Goal: Task Accomplishment & Management: Use online tool/utility

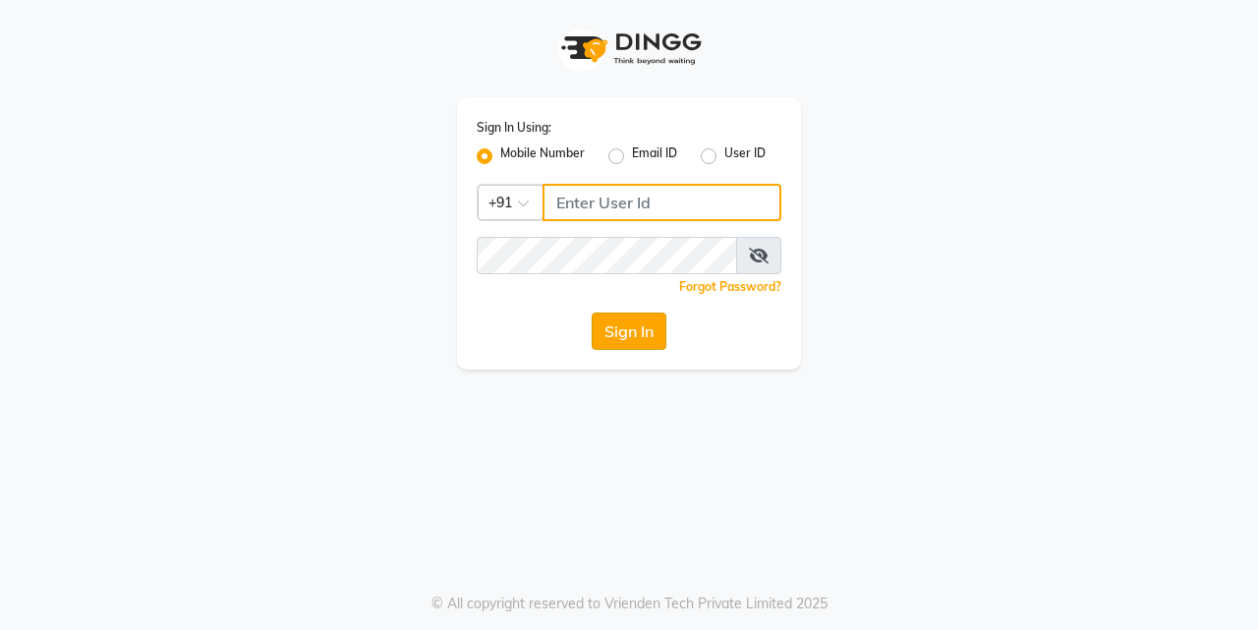
type input "7276795598"
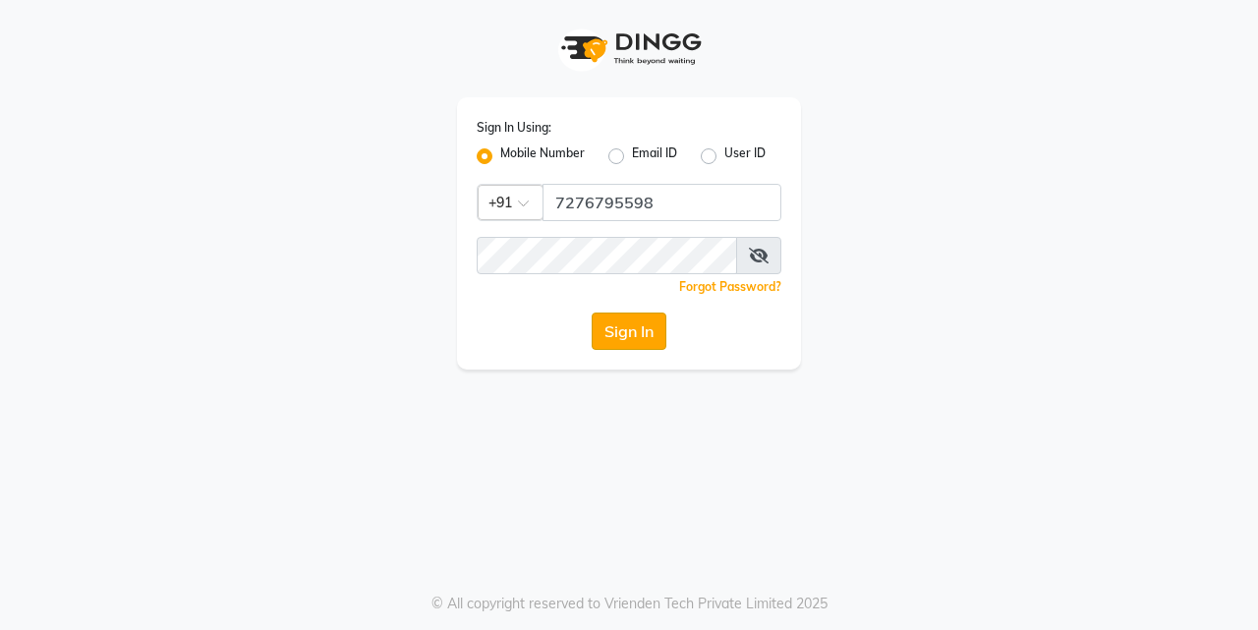
click at [625, 324] on button "Sign In" at bounding box center [629, 331] width 75 height 37
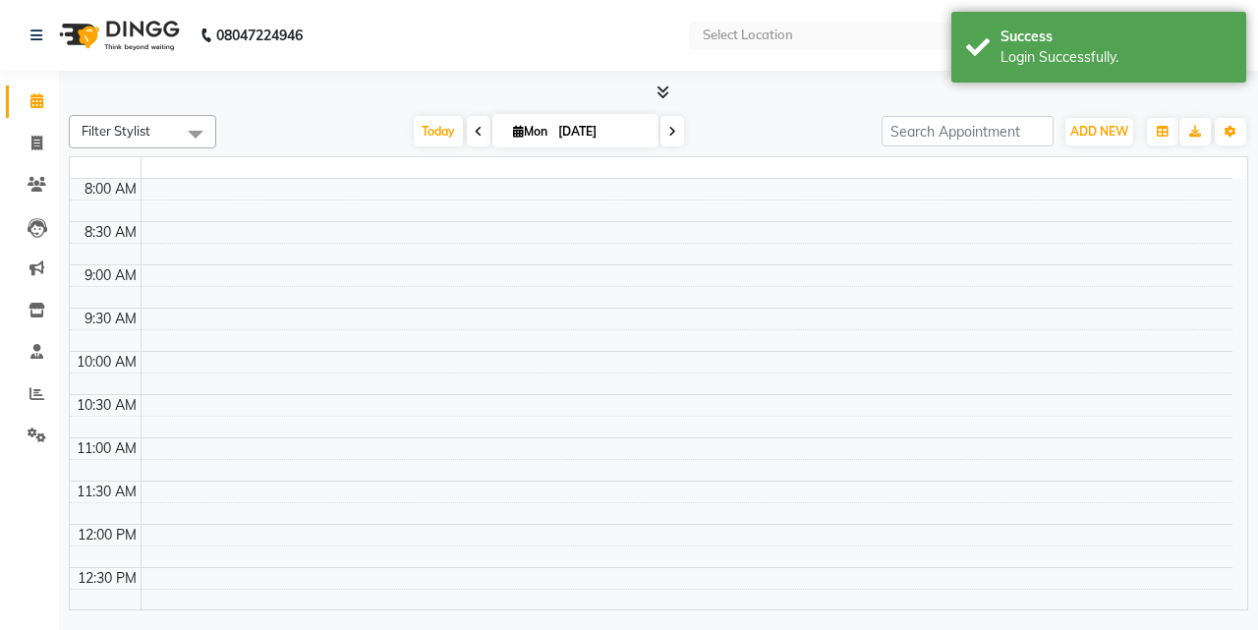
select select "en"
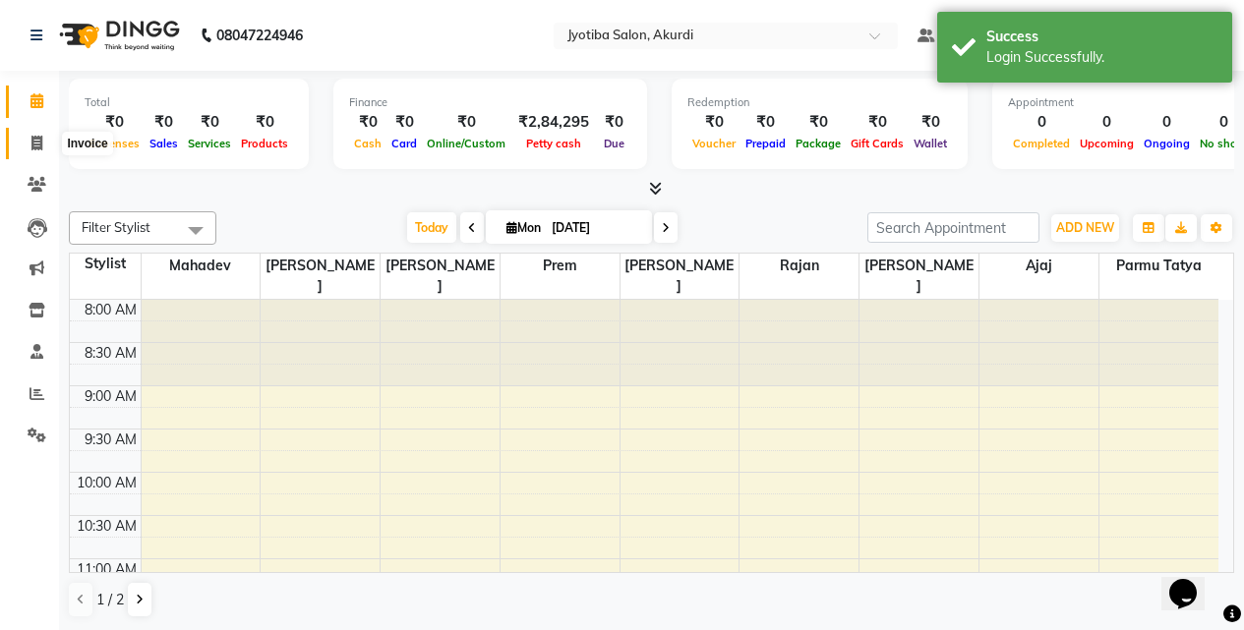
click at [24, 144] on span at bounding box center [37, 144] width 34 height 23
select select "557"
select select "service"
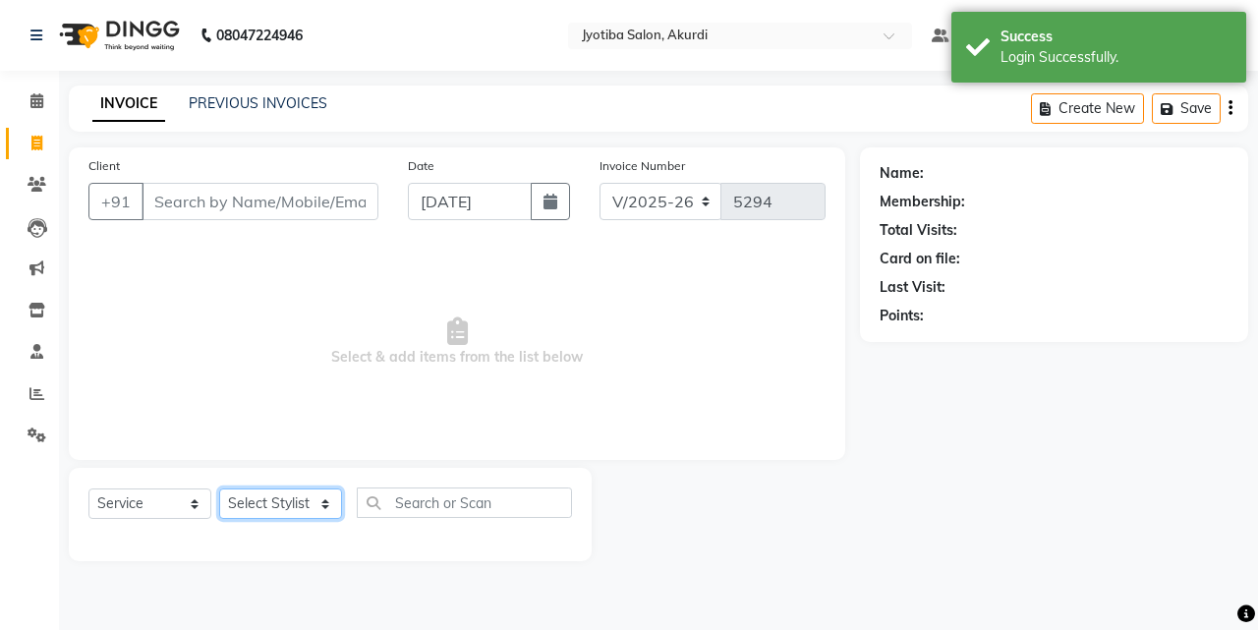
click at [269, 507] on select "Select Stylist [PERSON_NAME] [PERSON_NAME] [PERSON_NAME] [PERSON_NAME] Parmu ta…" at bounding box center [280, 504] width 123 height 30
